Goal: Task Accomplishment & Management: Manage account settings

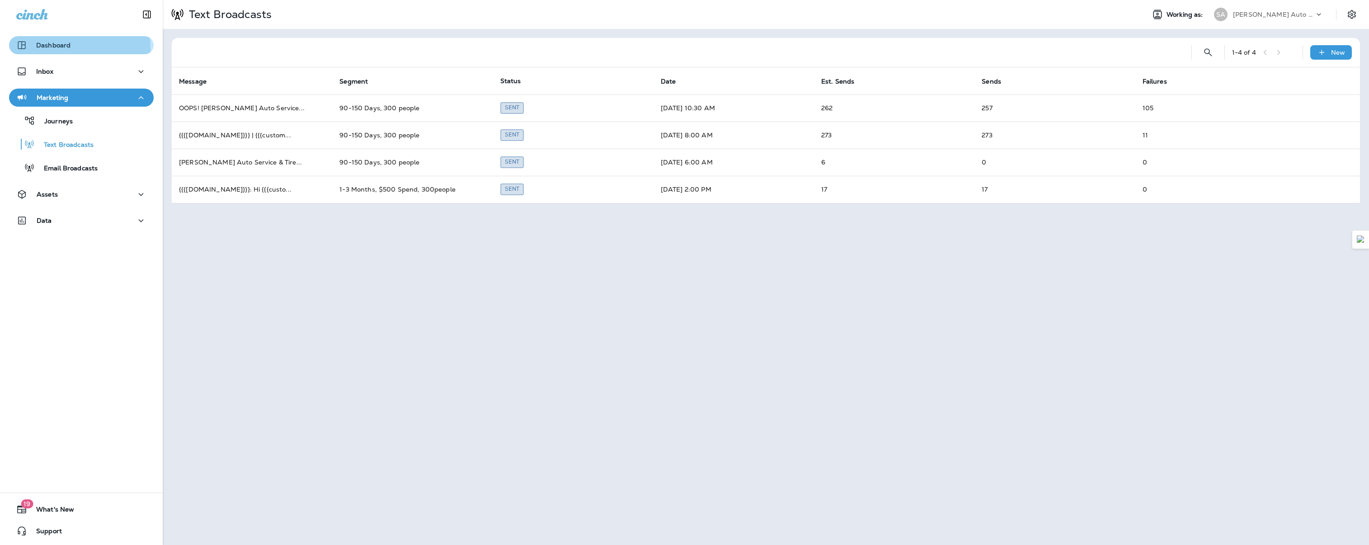
click at [42, 49] on div "Dashboard" at bounding box center [43, 45] width 54 height 11
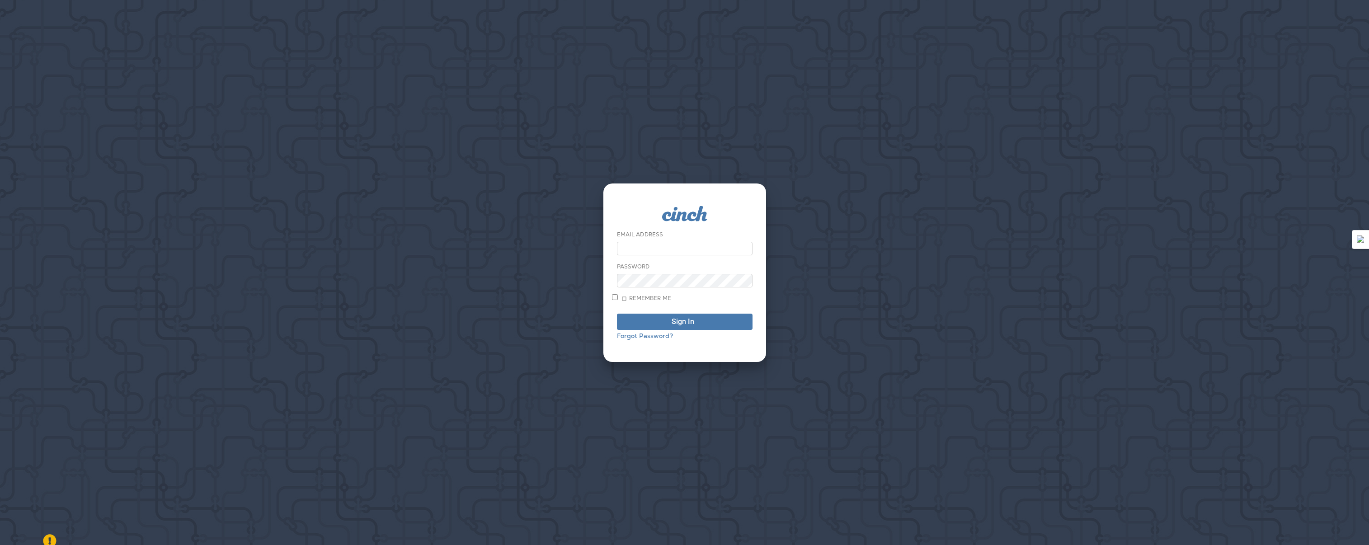
type input "**********"
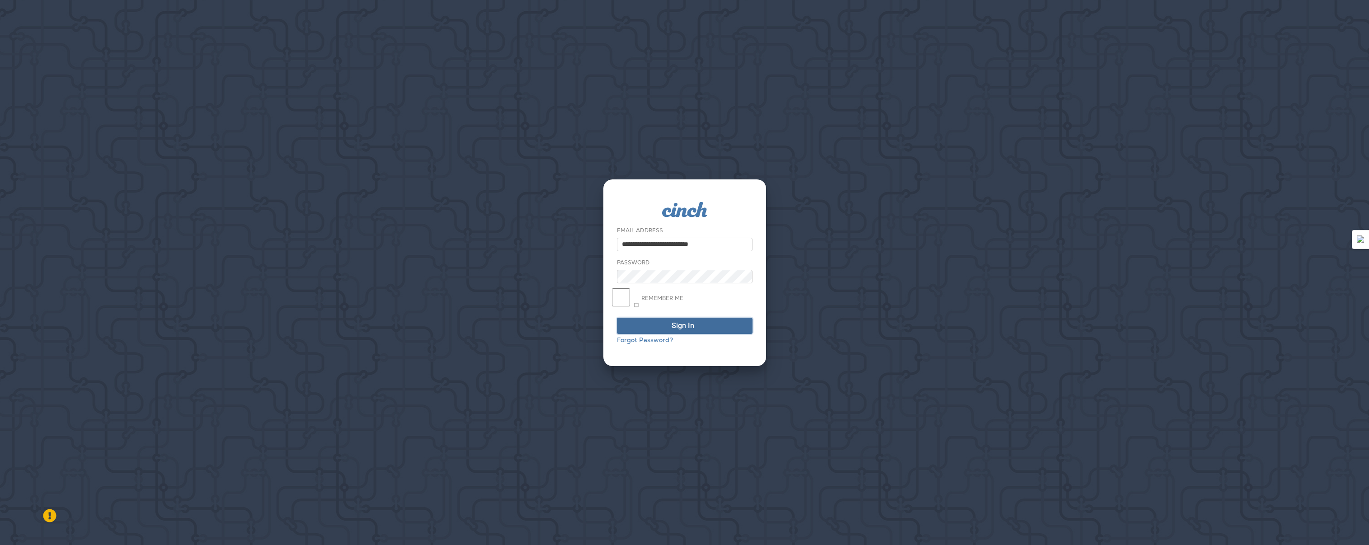
click at [627, 325] on span "Sign In" at bounding box center [685, 325] width 126 height 7
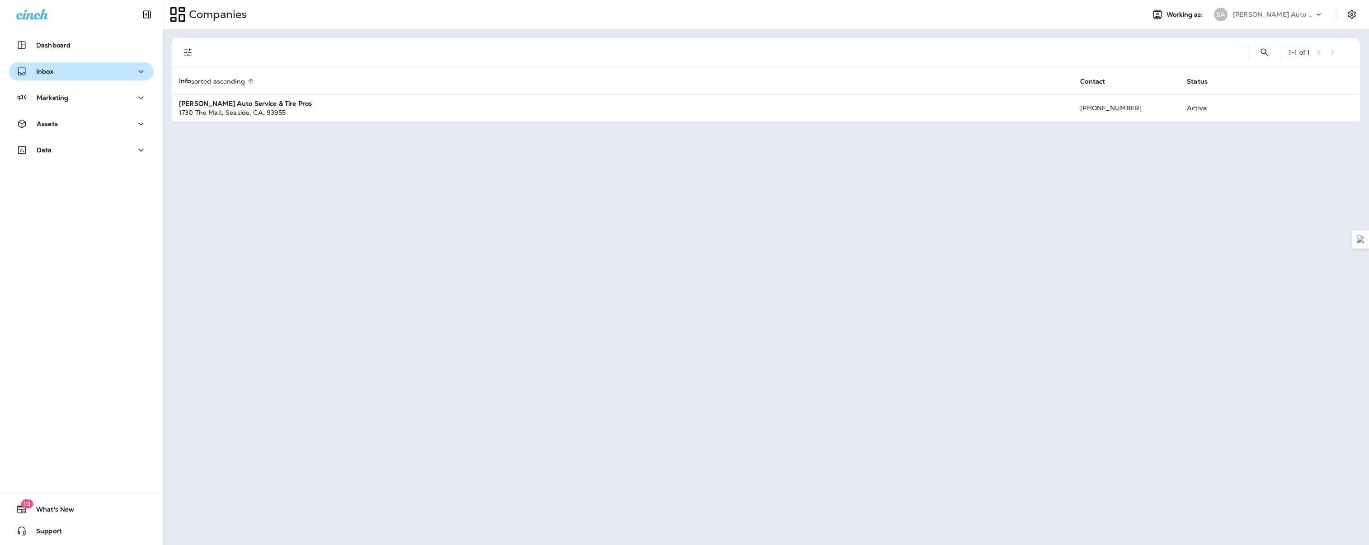
click at [61, 75] on div "Inbox" at bounding box center [81, 71] width 130 height 11
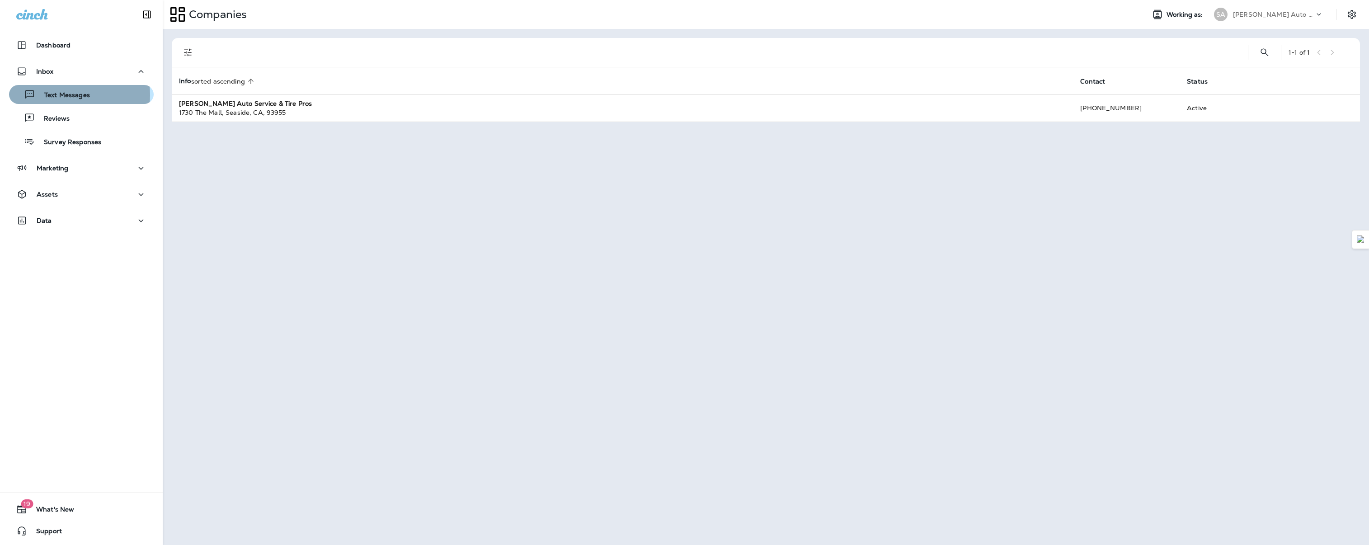
click at [61, 95] on p "Text Messages" at bounding box center [62, 95] width 55 height 9
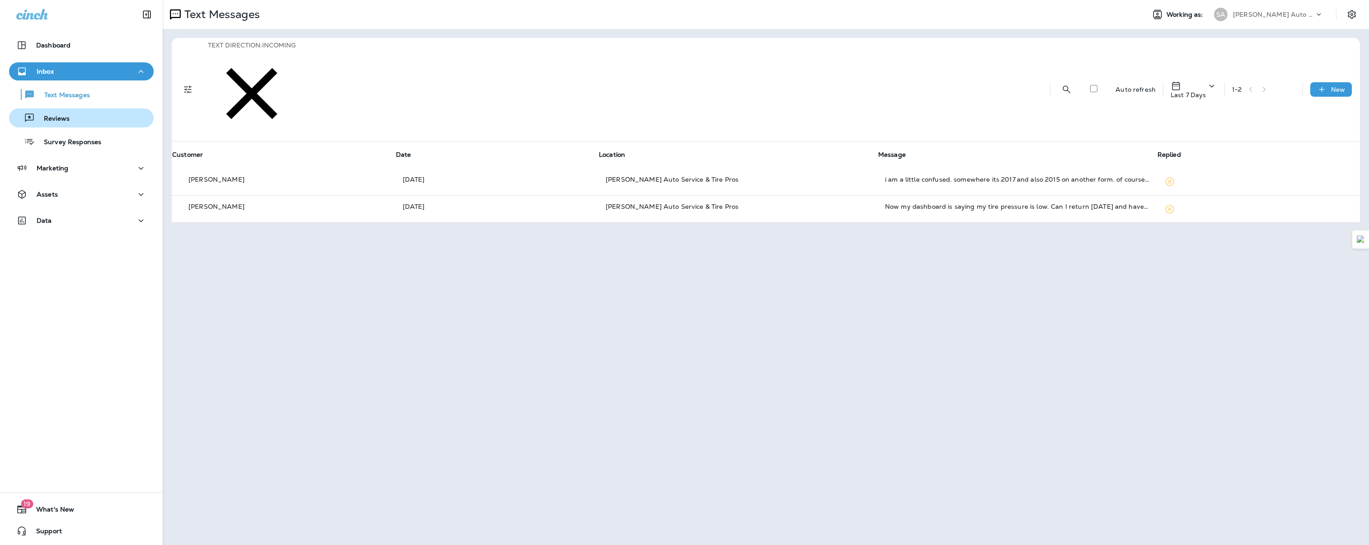
click at [62, 118] on p "Reviews" at bounding box center [52, 119] width 35 height 9
